Goal: Navigation & Orientation: Find specific page/section

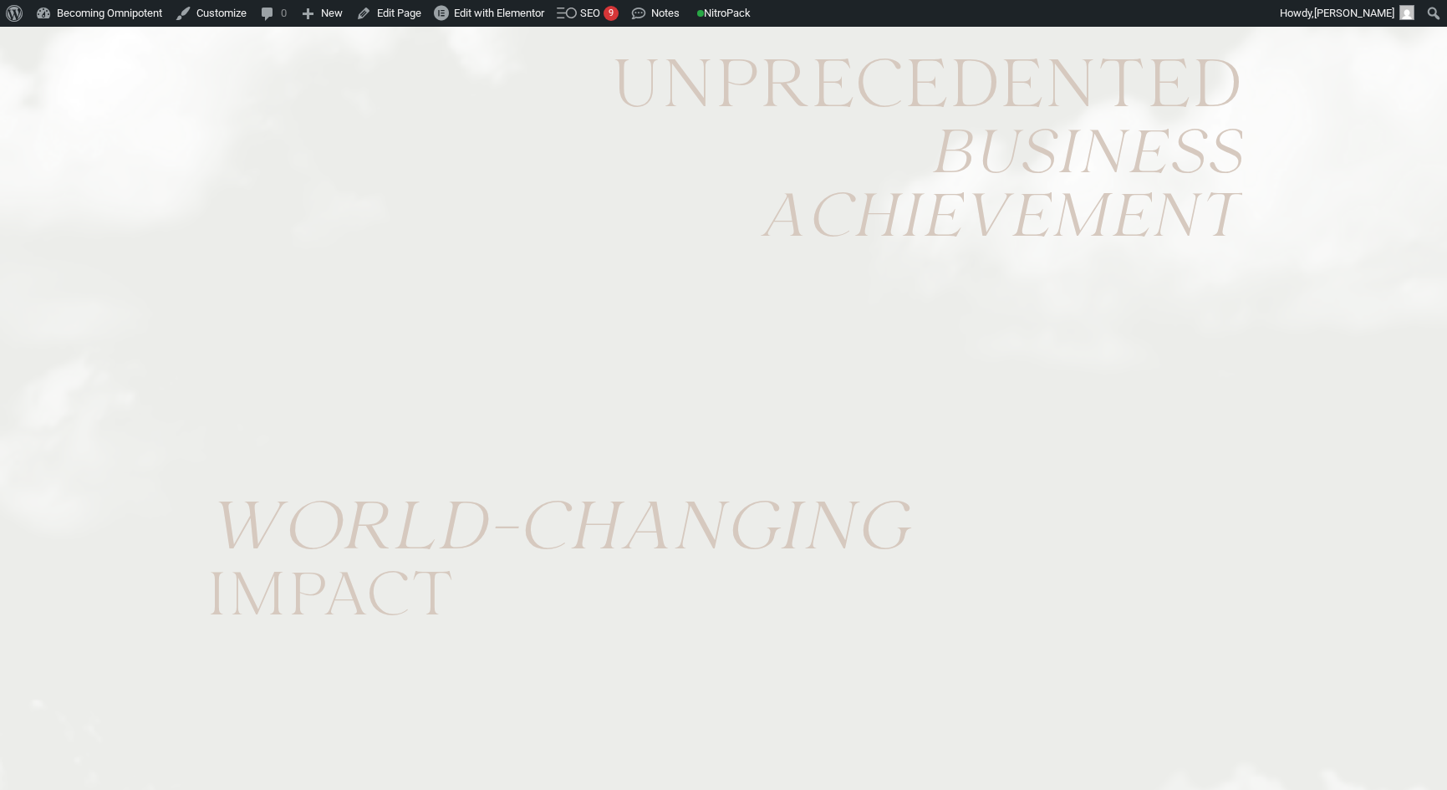
scroll to position [21443, 0]
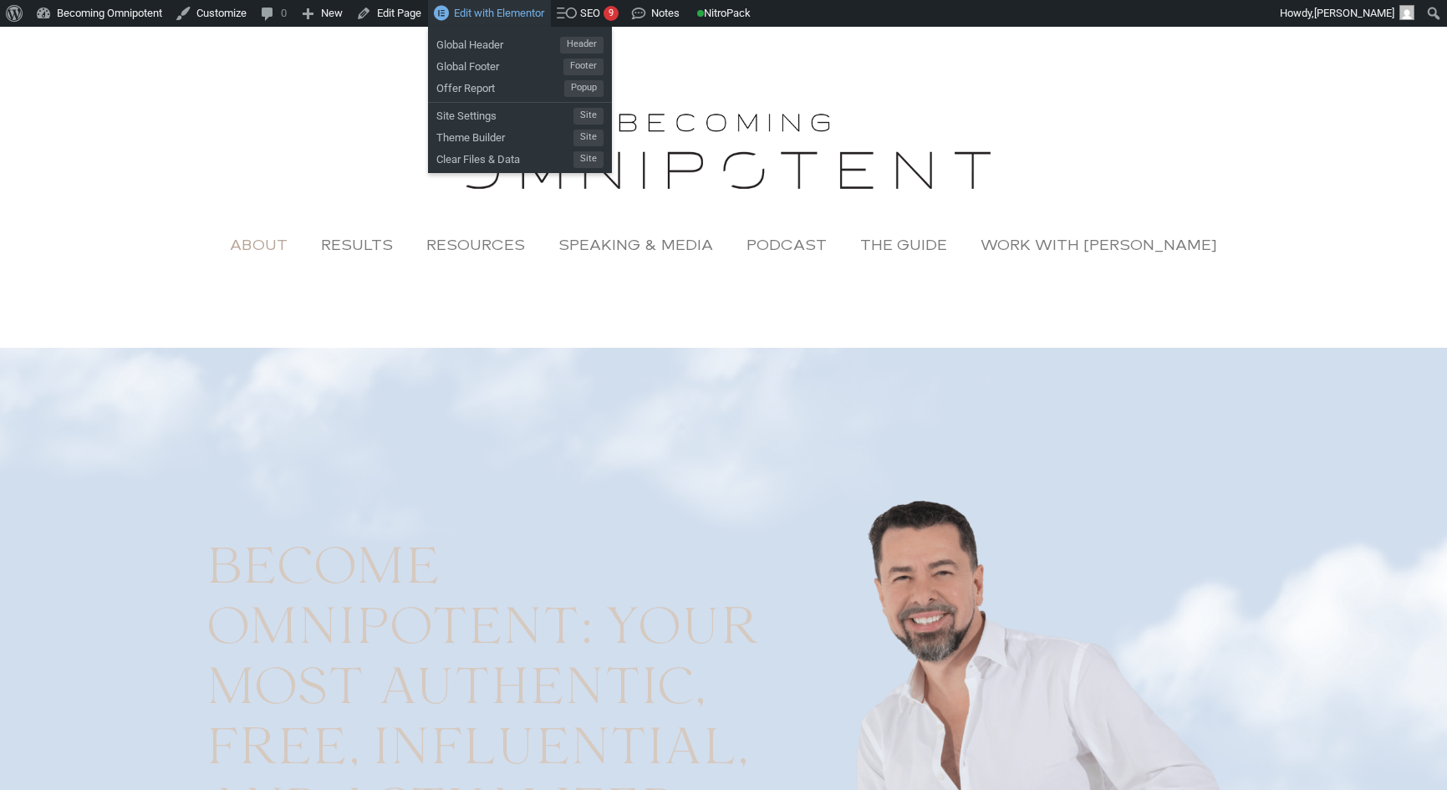
click at [492, 12] on span "Edit with Elementor" at bounding box center [499, 13] width 90 height 13
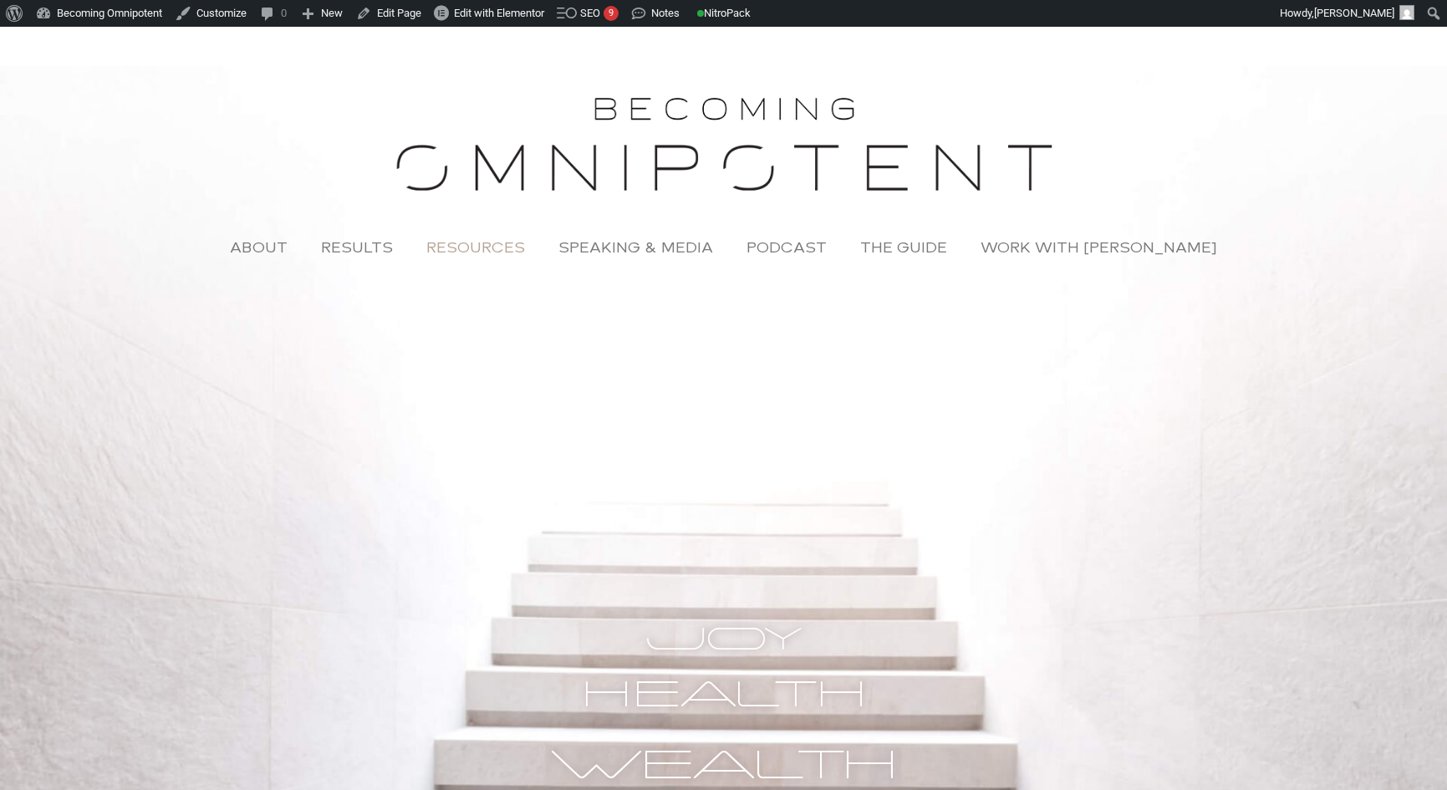
click at [512, 249] on link "Resources" at bounding box center [476, 247] width 132 height 38
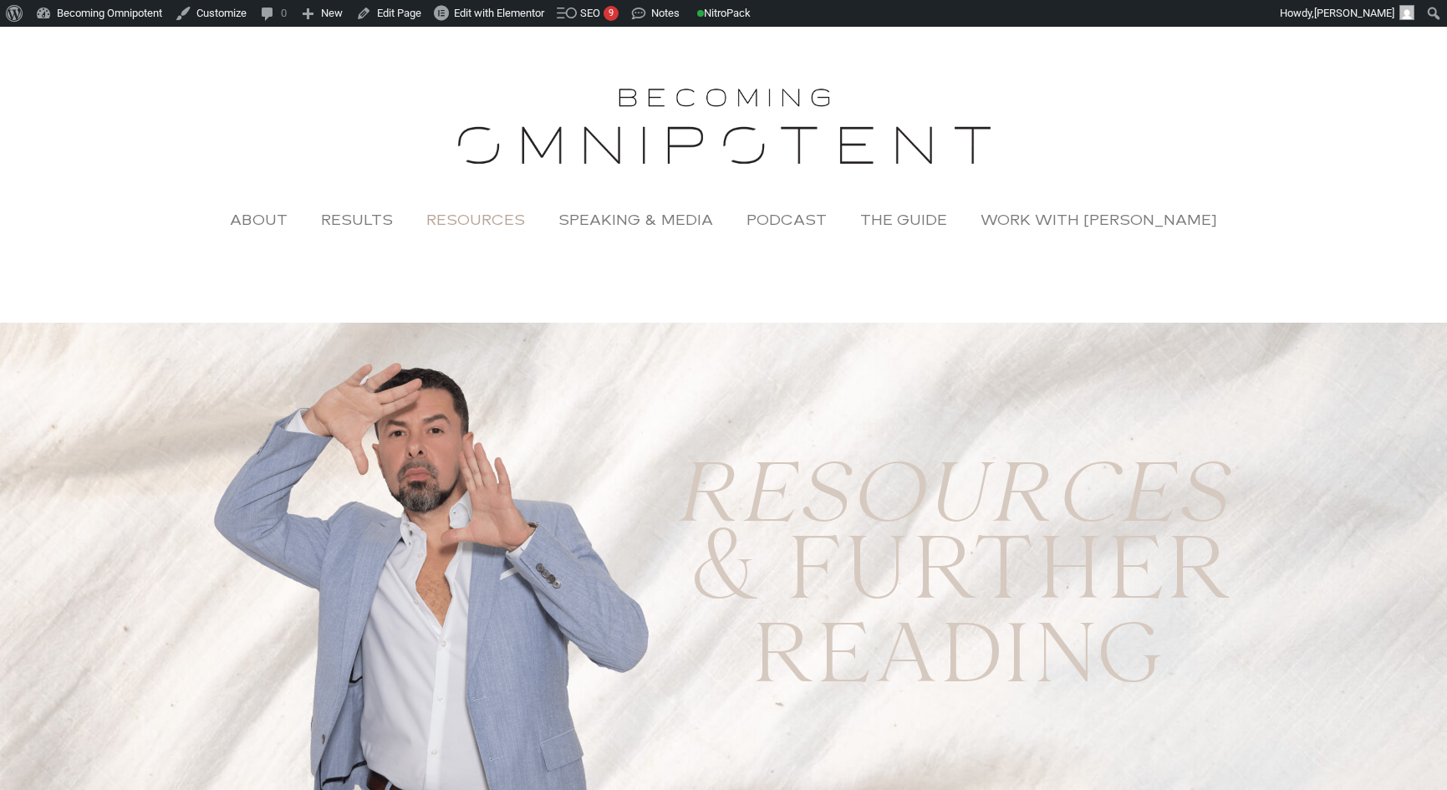
scroll to position [28, 0]
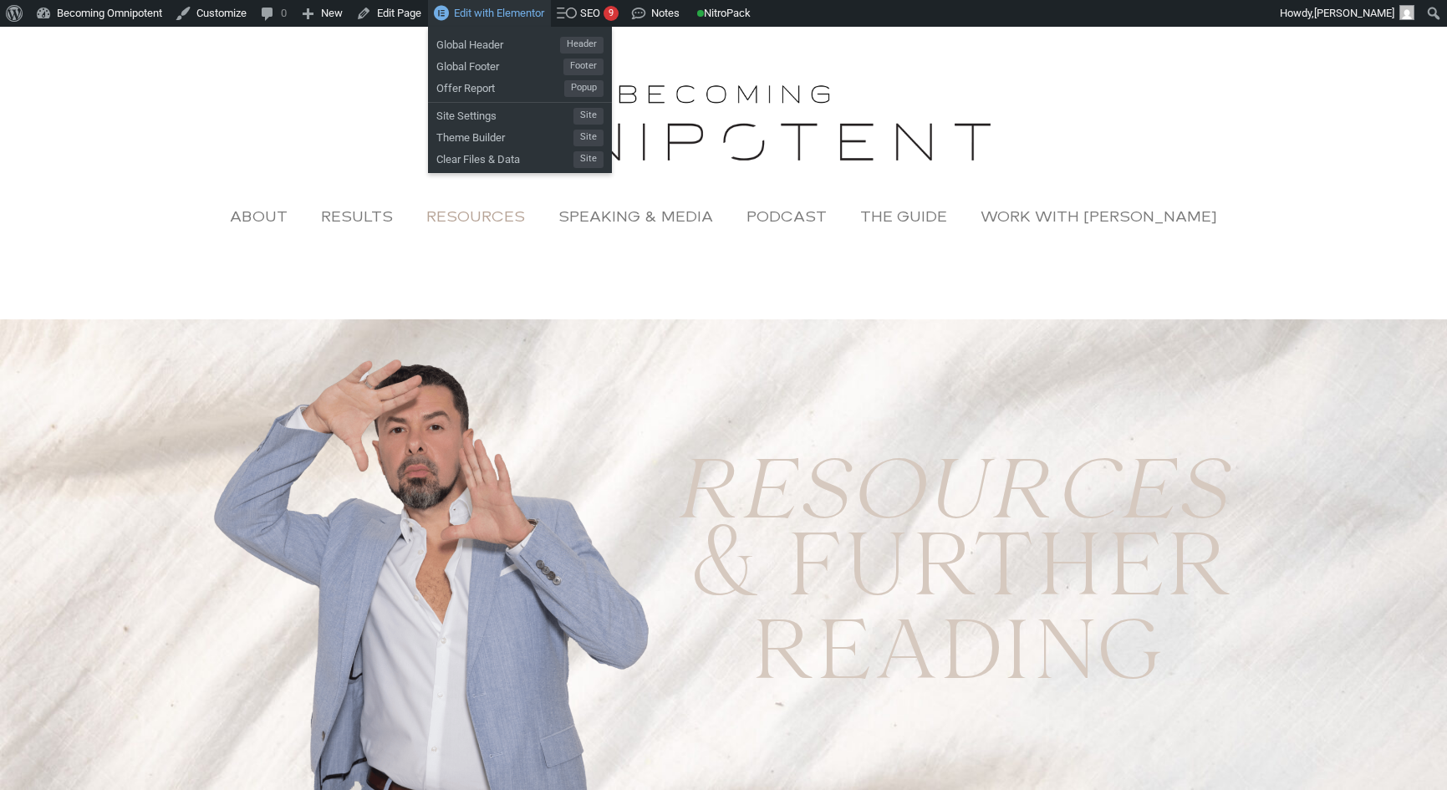
click at [501, 17] on span "Edit with Elementor" at bounding box center [499, 13] width 90 height 13
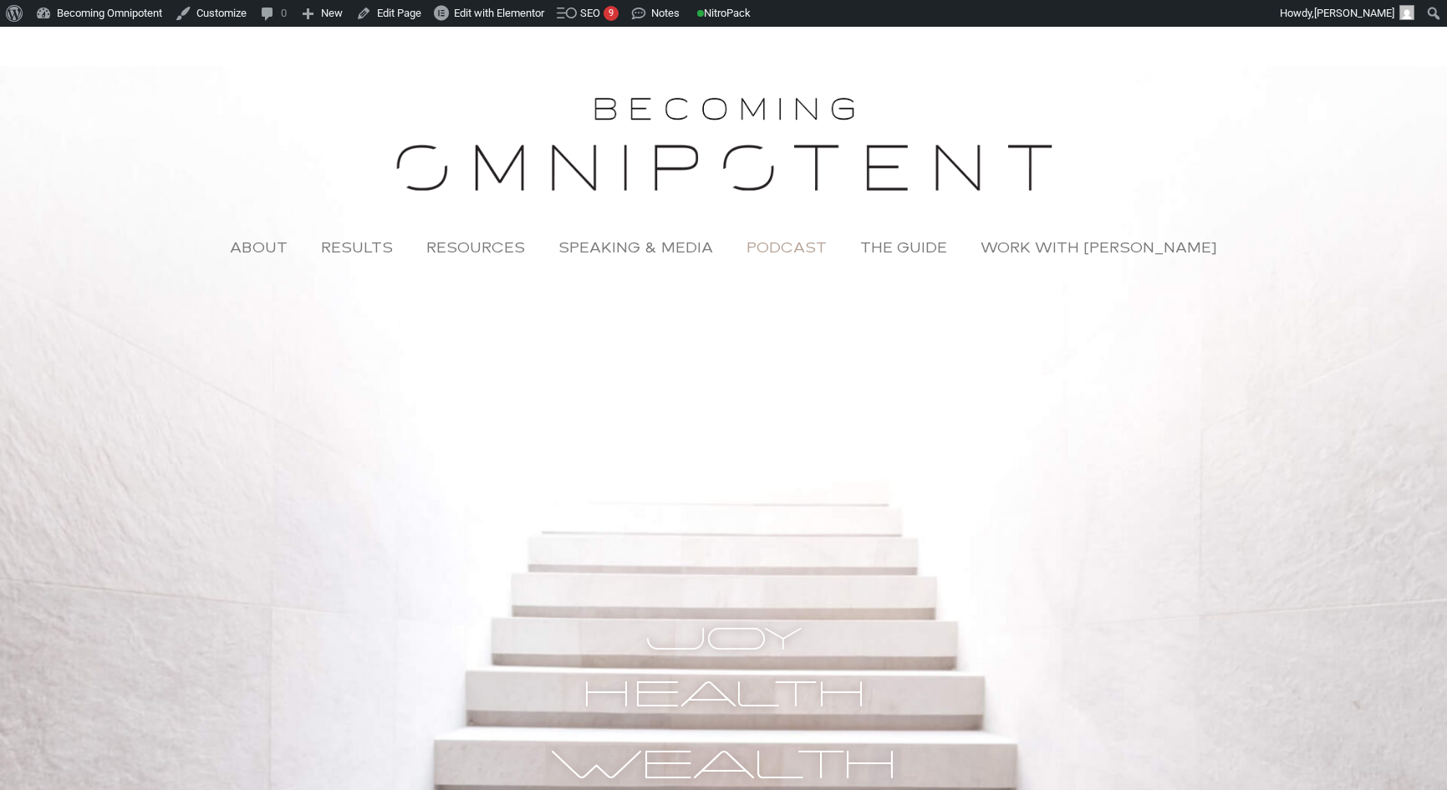
click at [806, 249] on link "Podcast" at bounding box center [787, 247] width 114 height 38
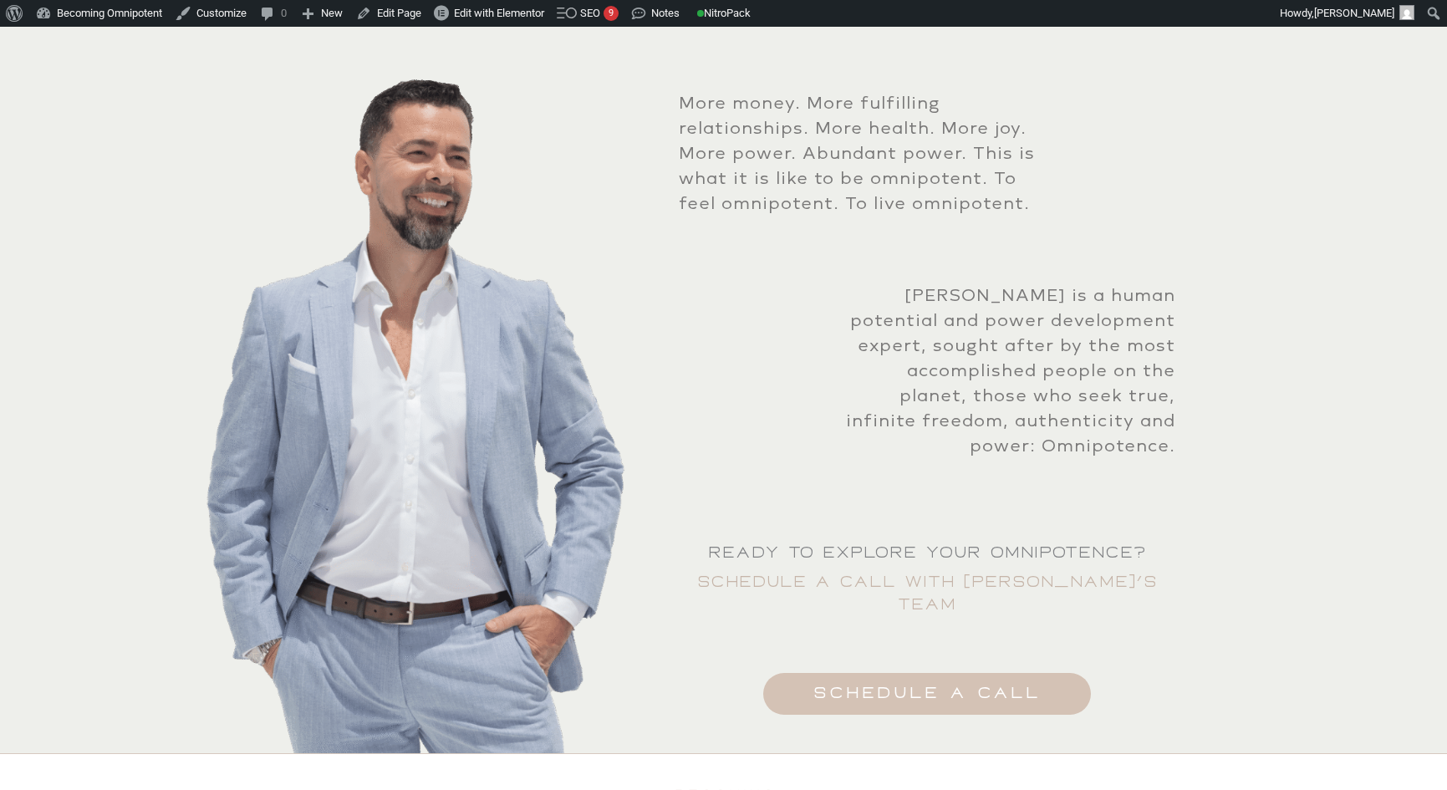
scroll to position [4108, 0]
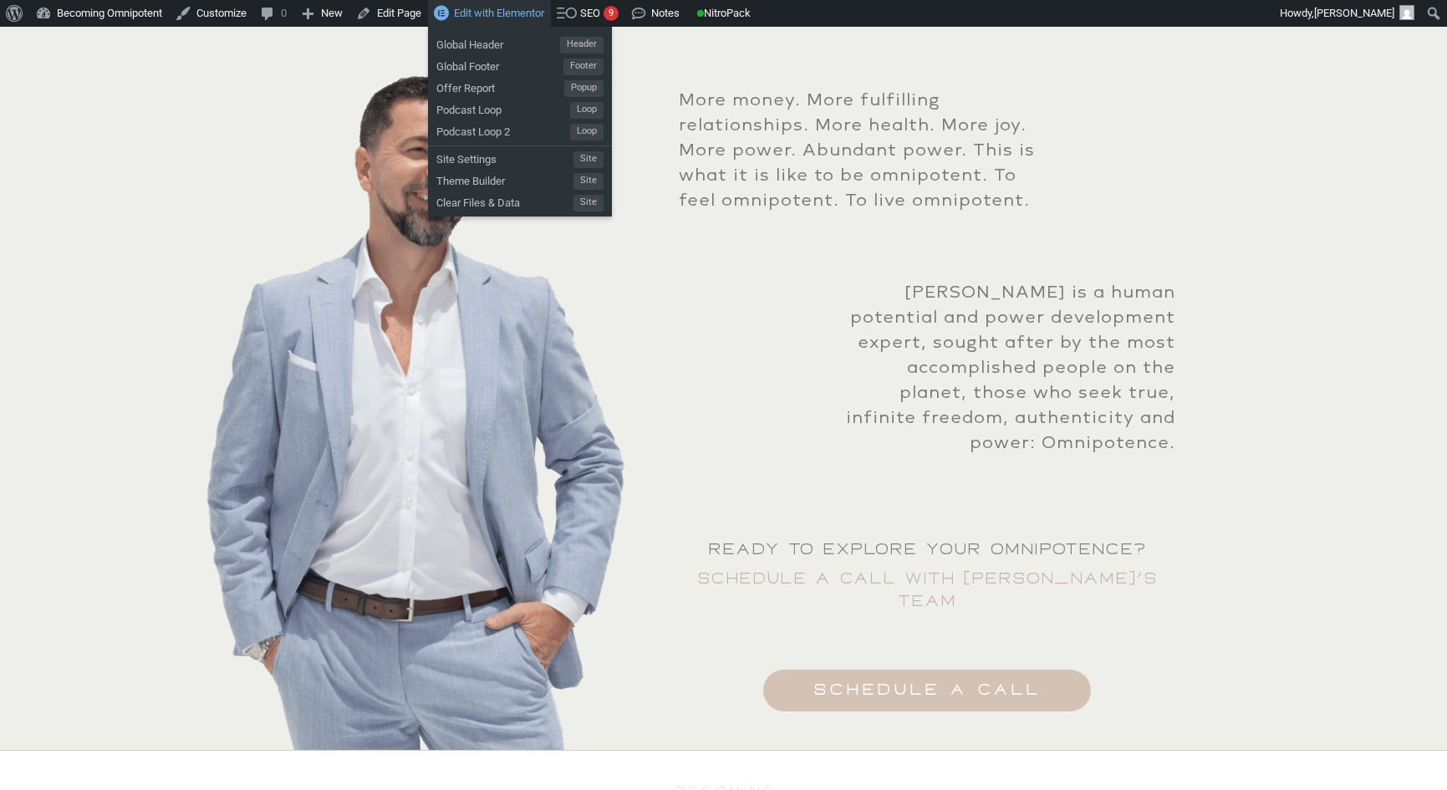
click at [490, 13] on span "Edit with Elementor" at bounding box center [499, 13] width 90 height 13
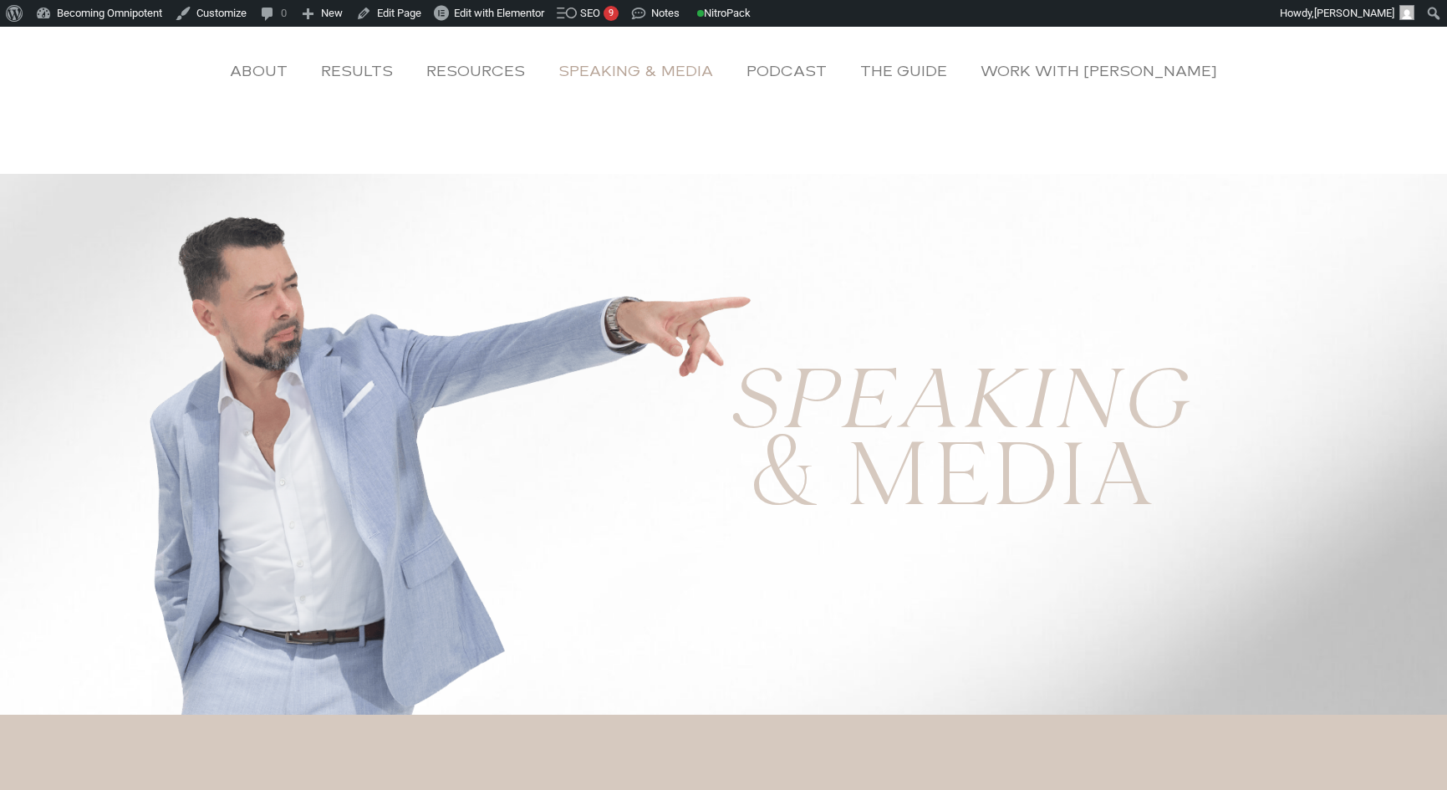
scroll to position [274, 0]
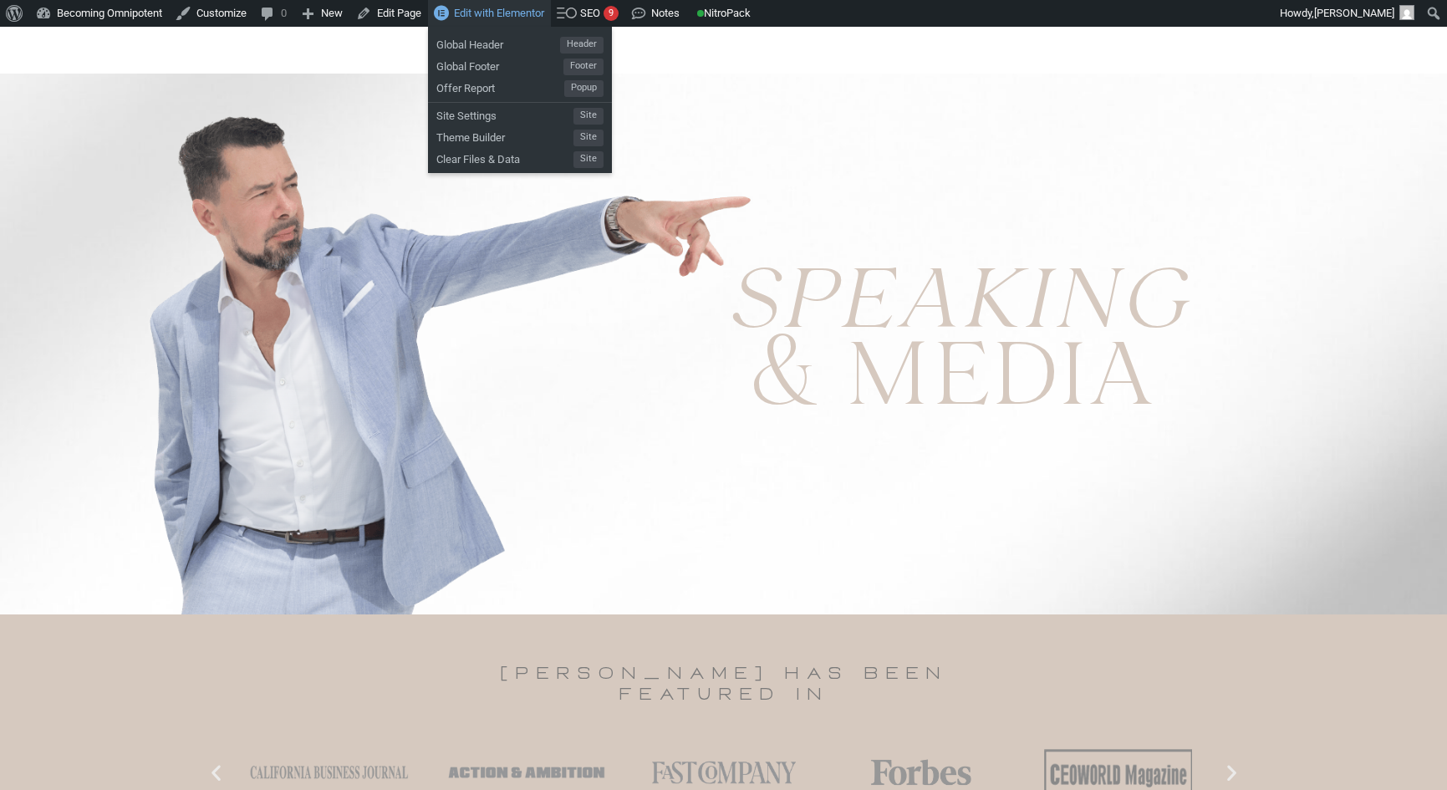
click at [498, 14] on span "Edit with Elementor" at bounding box center [499, 13] width 90 height 13
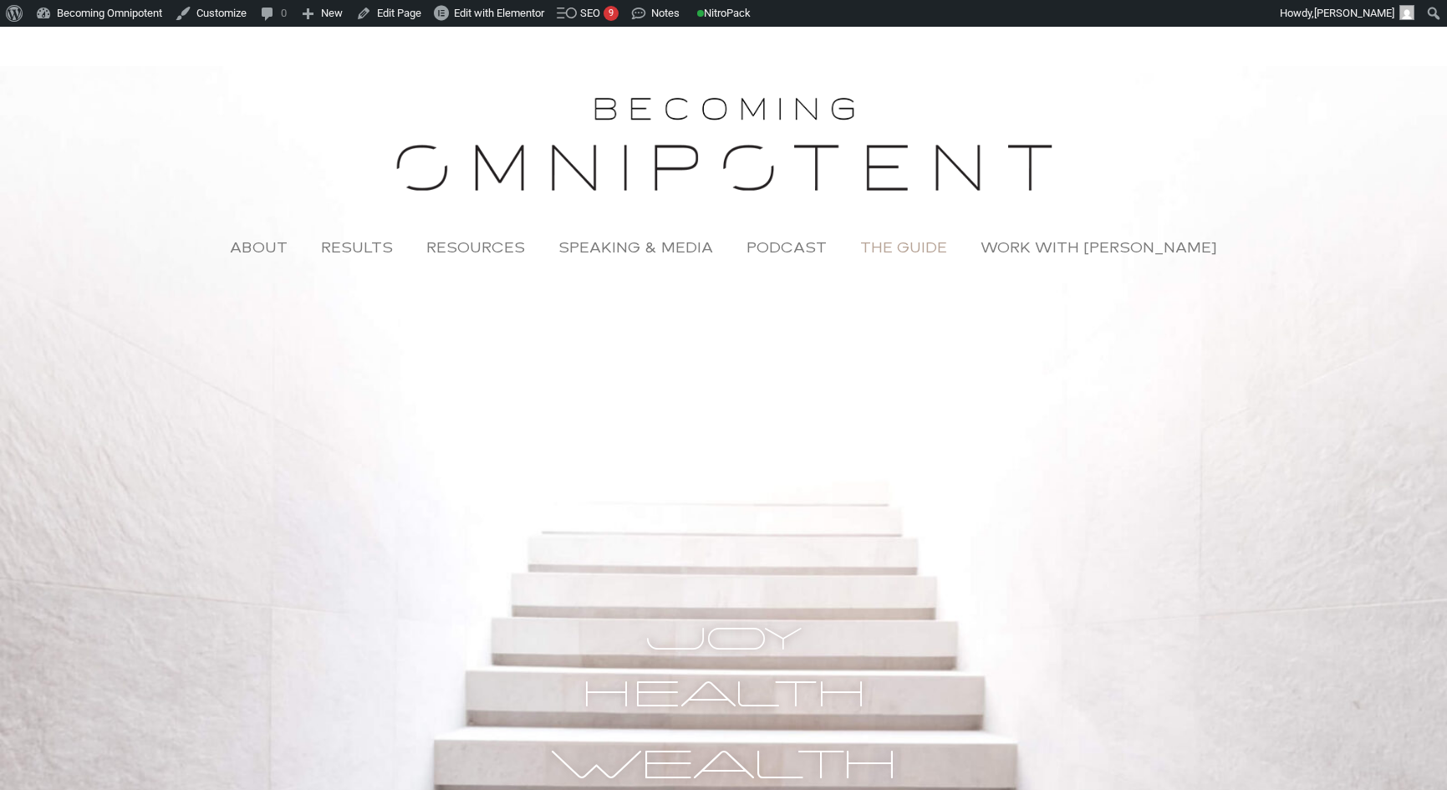
click at [930, 250] on link "The Guide" at bounding box center [904, 247] width 120 height 38
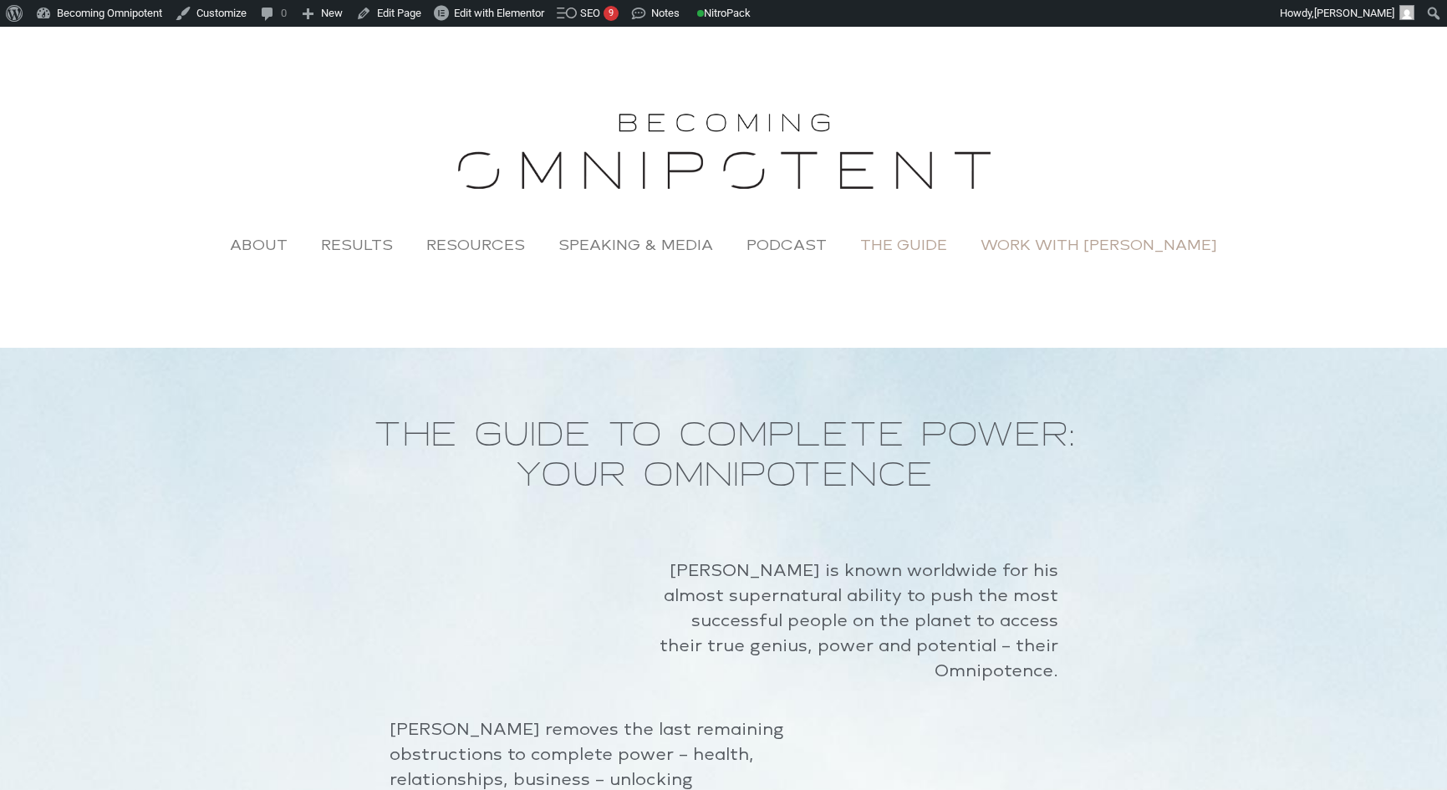
click at [1063, 247] on link "Work with [PERSON_NAME]" at bounding box center [1099, 245] width 270 height 38
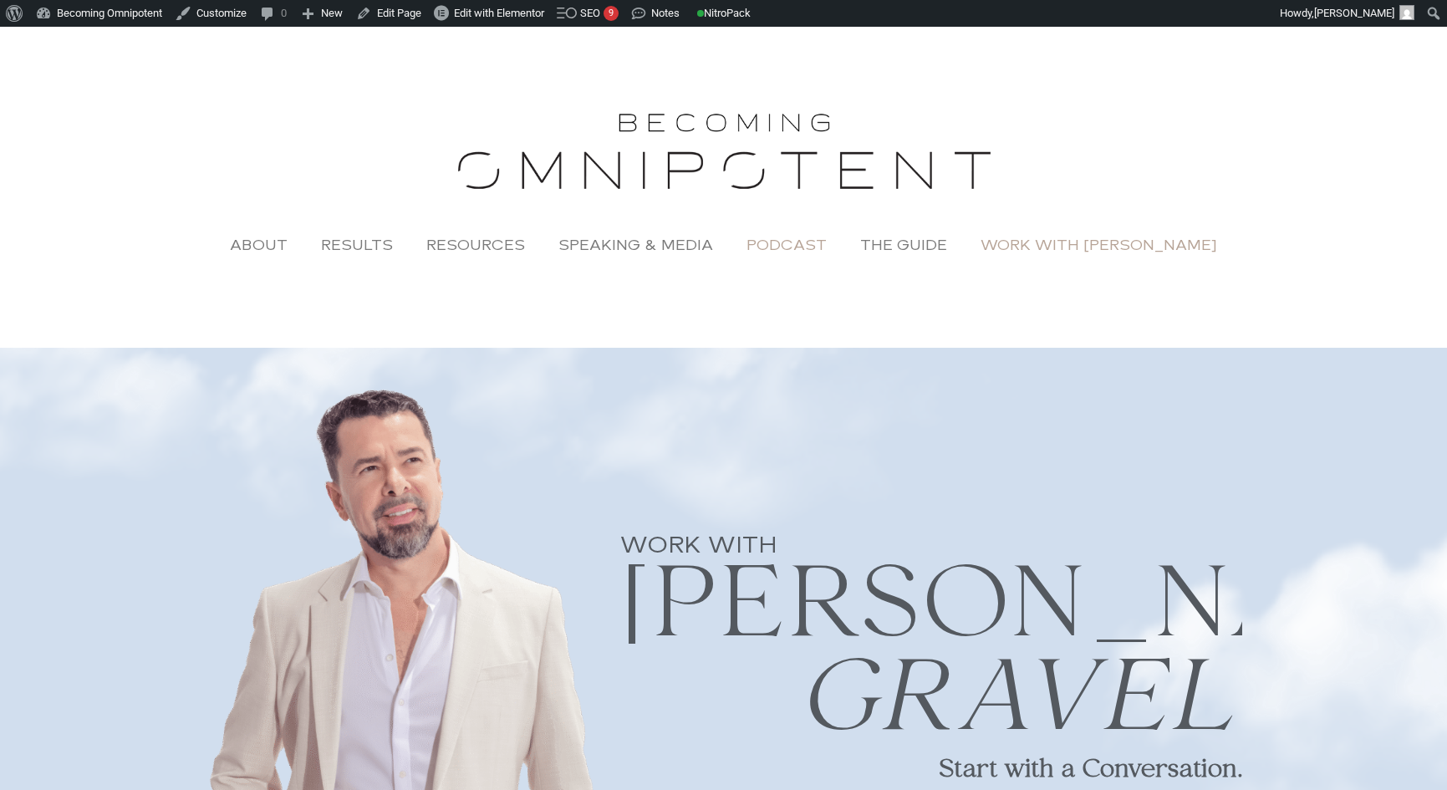
click at [808, 247] on link "Podcast" at bounding box center [787, 245] width 114 height 38
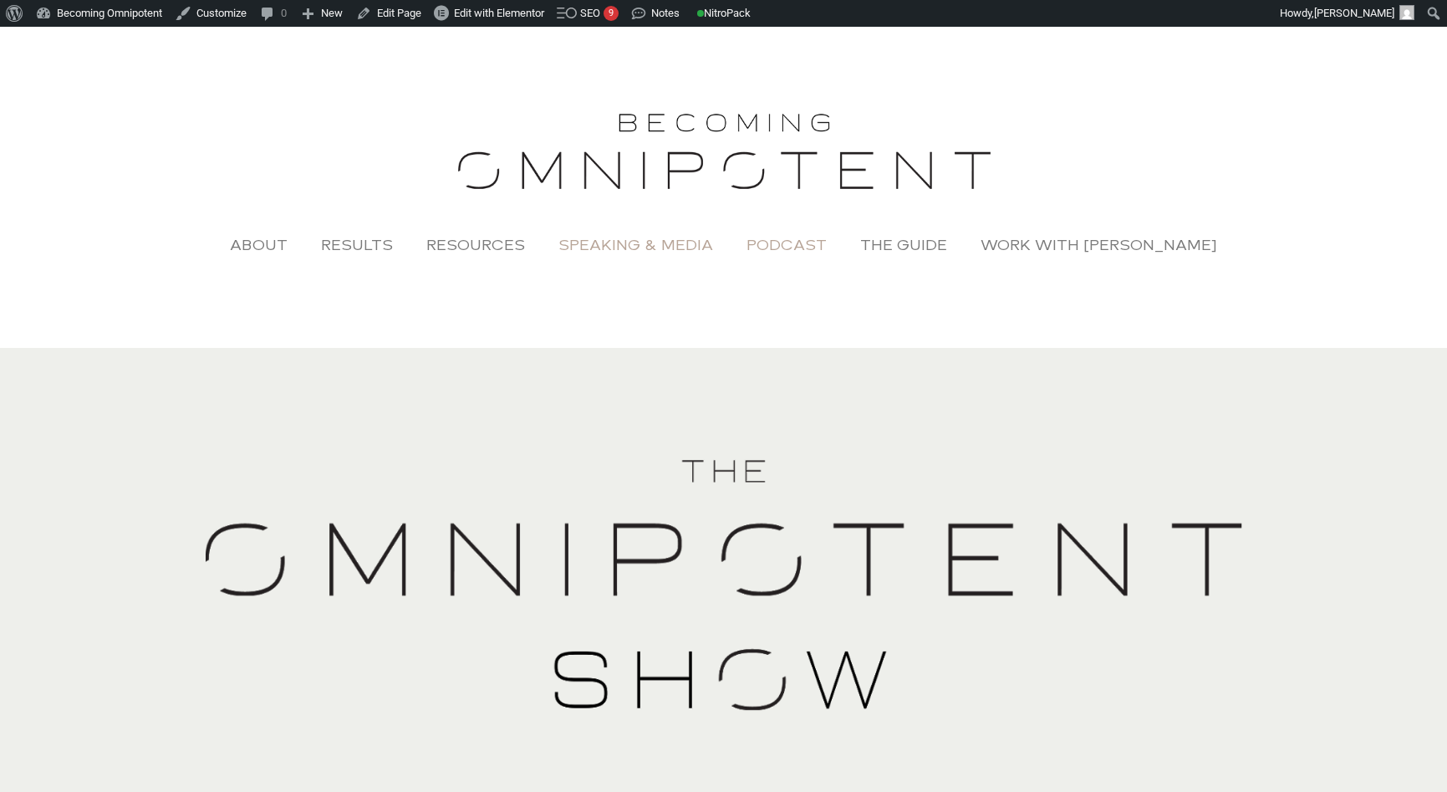
click at [665, 248] on link "Speaking & Media" at bounding box center [636, 245] width 188 height 38
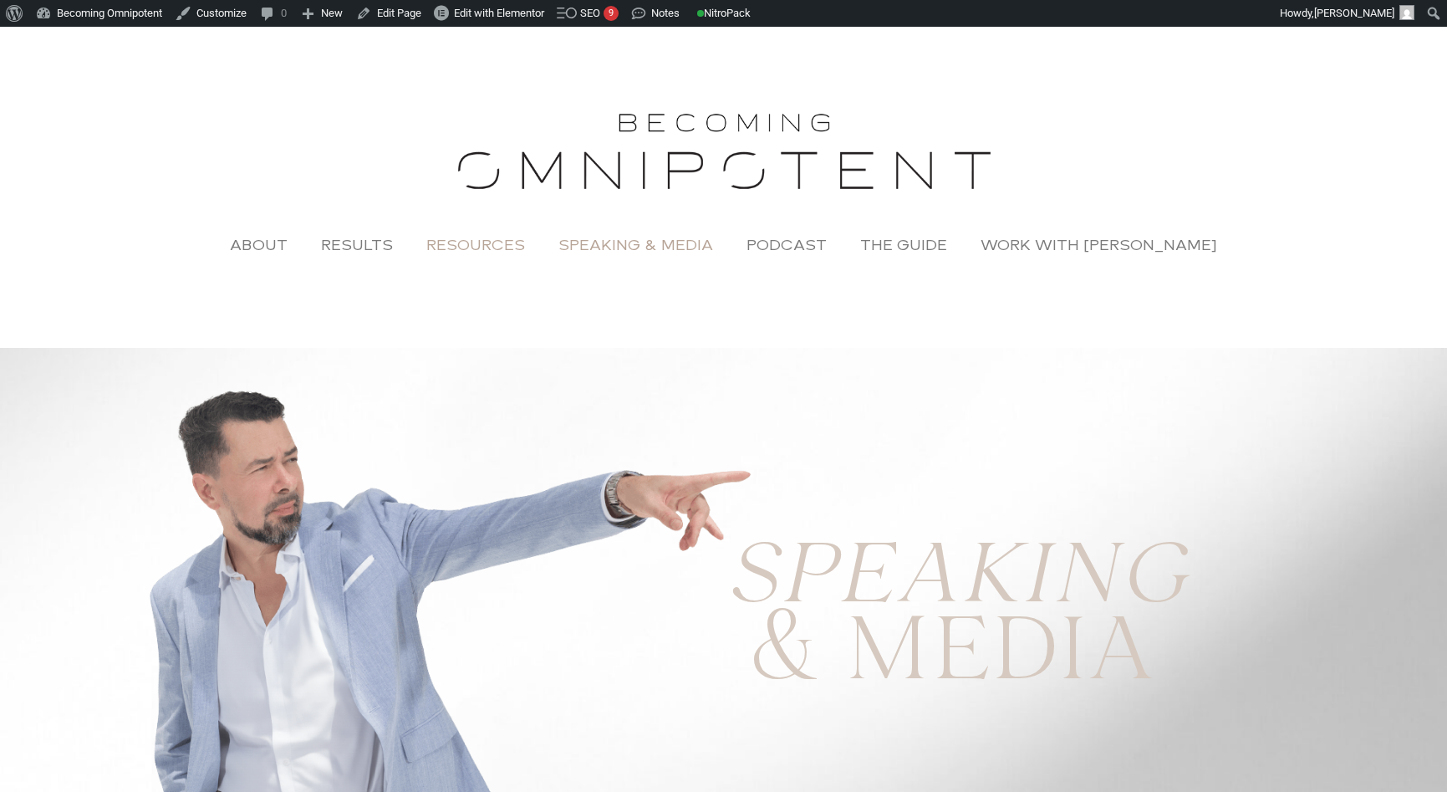
click at [479, 246] on link "Resources" at bounding box center [476, 245] width 132 height 38
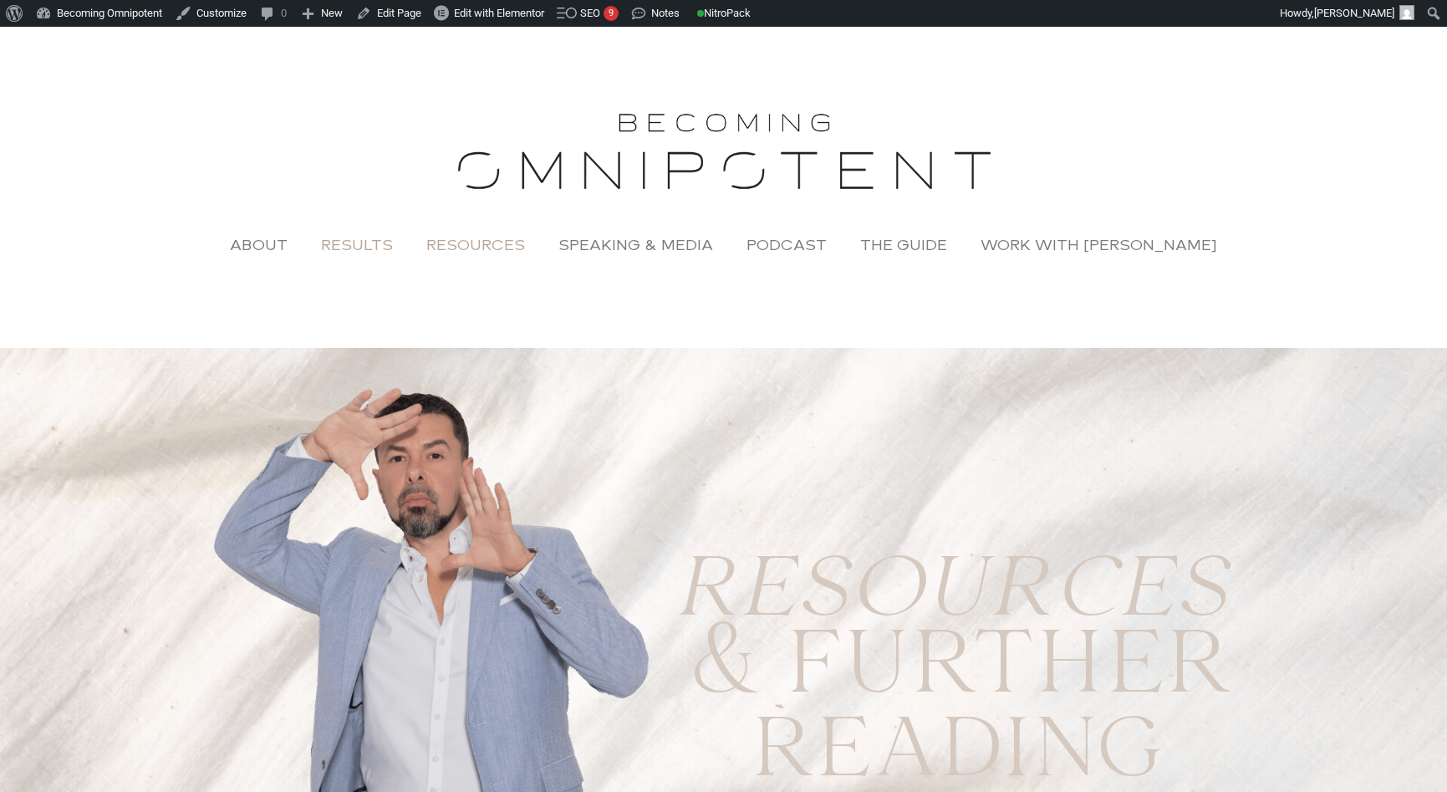
click at [385, 245] on link "Results" at bounding box center [356, 245] width 105 height 38
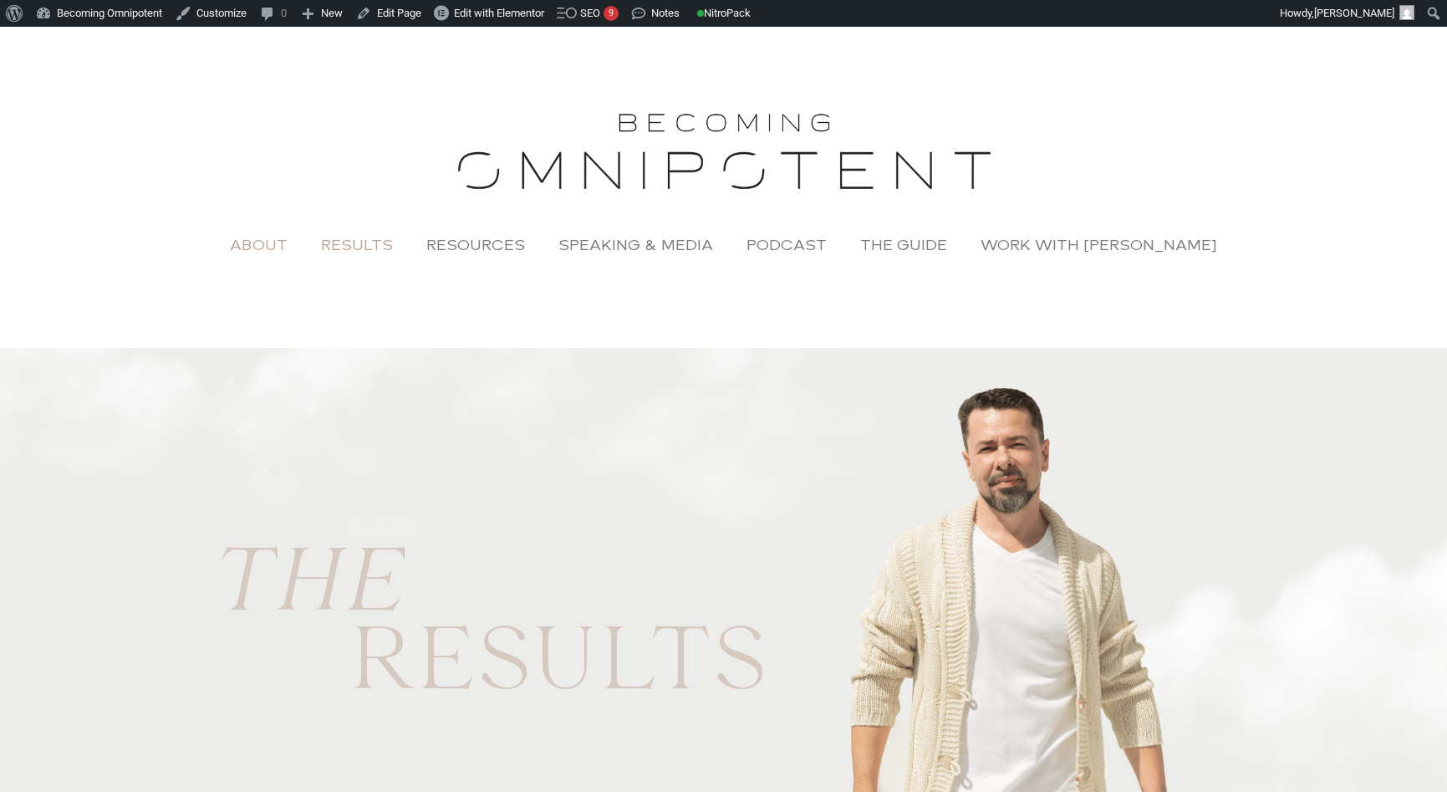
click at [273, 244] on link "About" at bounding box center [258, 245] width 91 height 38
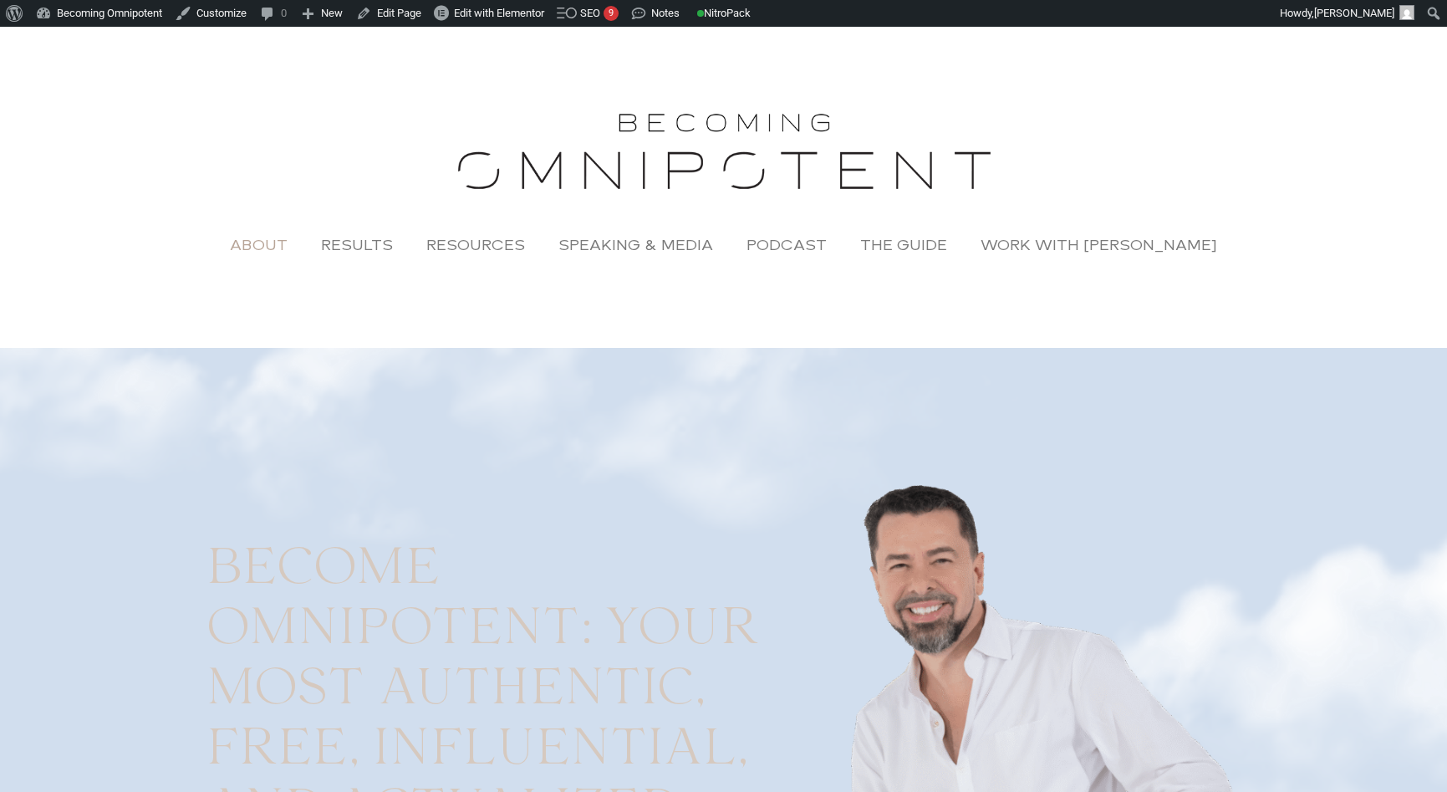
scroll to position [358, 0]
